Goal: Check status: Check status

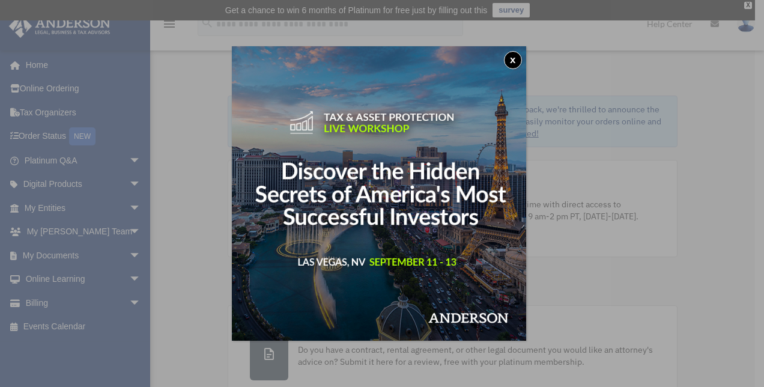
click at [519, 59] on button "x" at bounding box center [513, 60] width 18 height 18
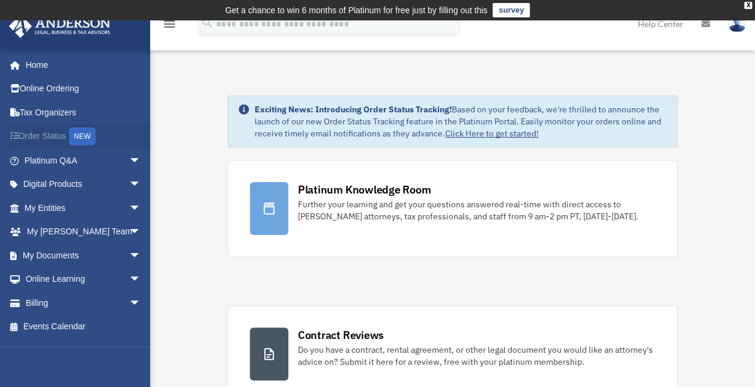
click at [50, 130] on link "Order Status NEW" at bounding box center [83, 136] width 151 height 25
click at [423, 120] on div "Exciting News: Introducing Order Status Tracking! Based on your feedback, we're…" at bounding box center [461, 121] width 413 height 36
click at [482, 132] on link "Click Here to get started!" at bounding box center [492, 133] width 94 height 11
click at [59, 133] on link "Order Status NEW" at bounding box center [83, 136] width 151 height 25
click at [132, 205] on span "arrow_drop_down" at bounding box center [141, 208] width 24 height 25
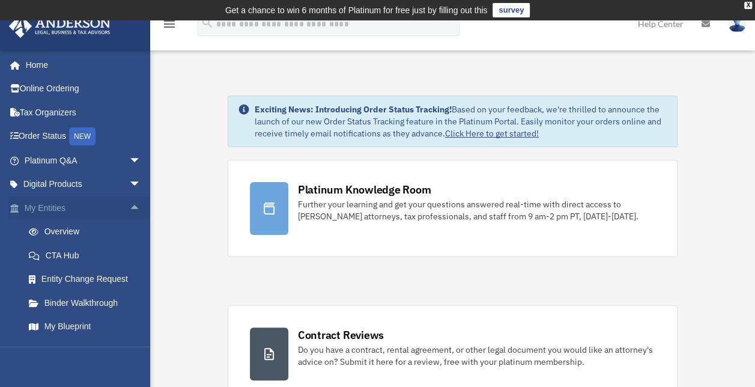
click at [46, 212] on link "My Entities arrow_drop_up" at bounding box center [83, 208] width 151 height 24
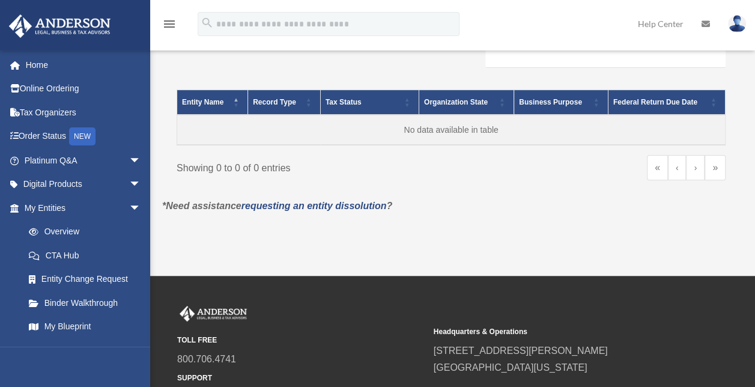
scroll to position [124, 0]
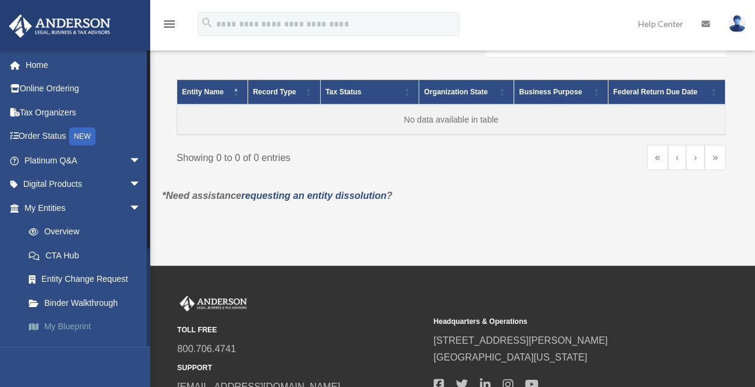
click at [88, 323] on link "My Blueprint" at bounding box center [88, 327] width 142 height 24
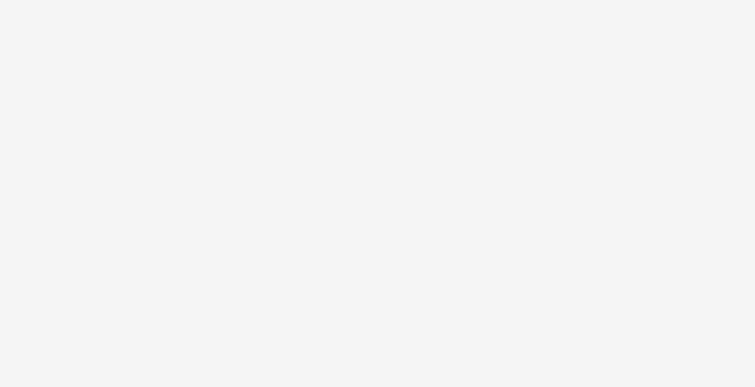
scroll to position [138, 0]
